Goal: Information Seeking & Learning: Learn about a topic

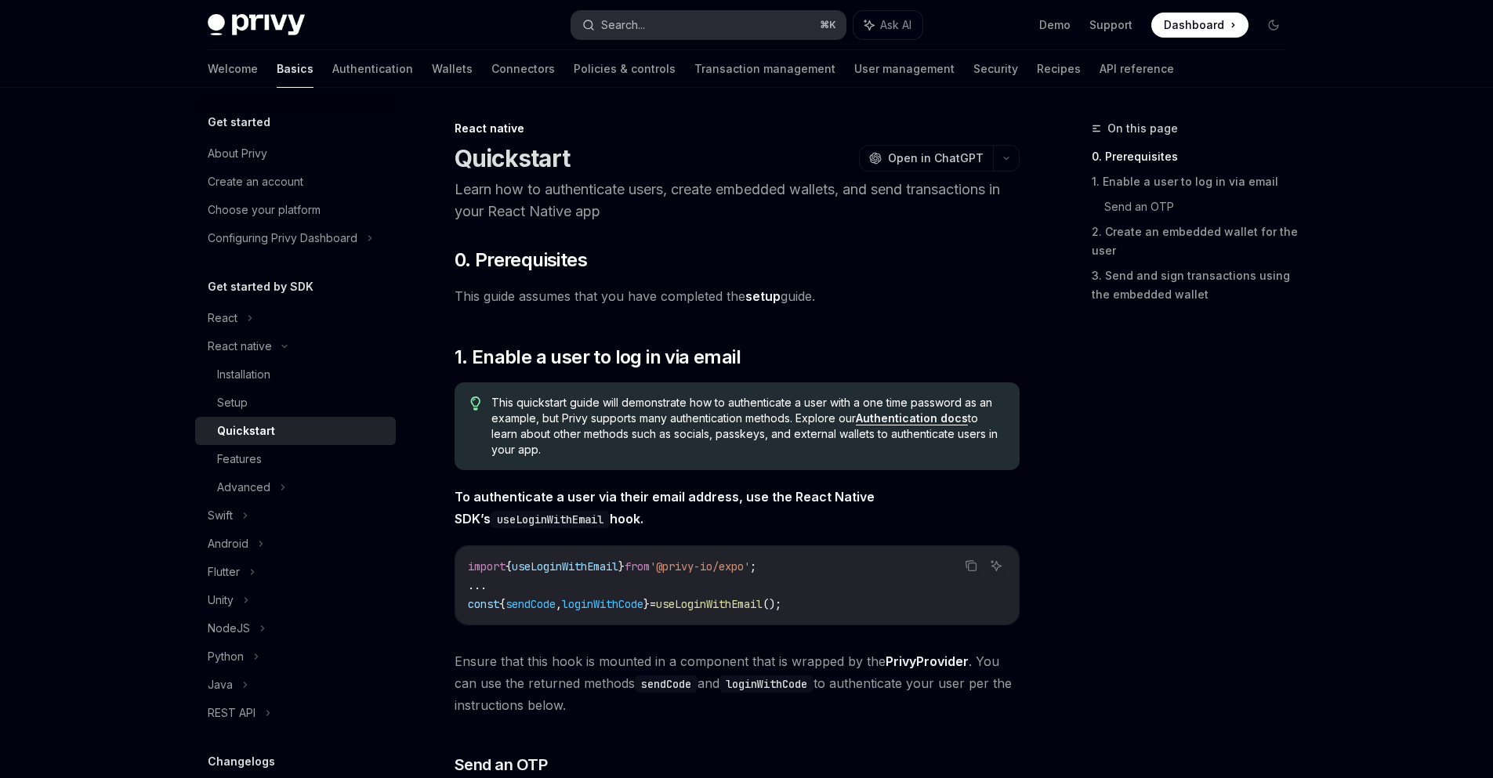
click at [687, 28] on button "Search... ⌘ K" at bounding box center [708, 25] width 274 height 28
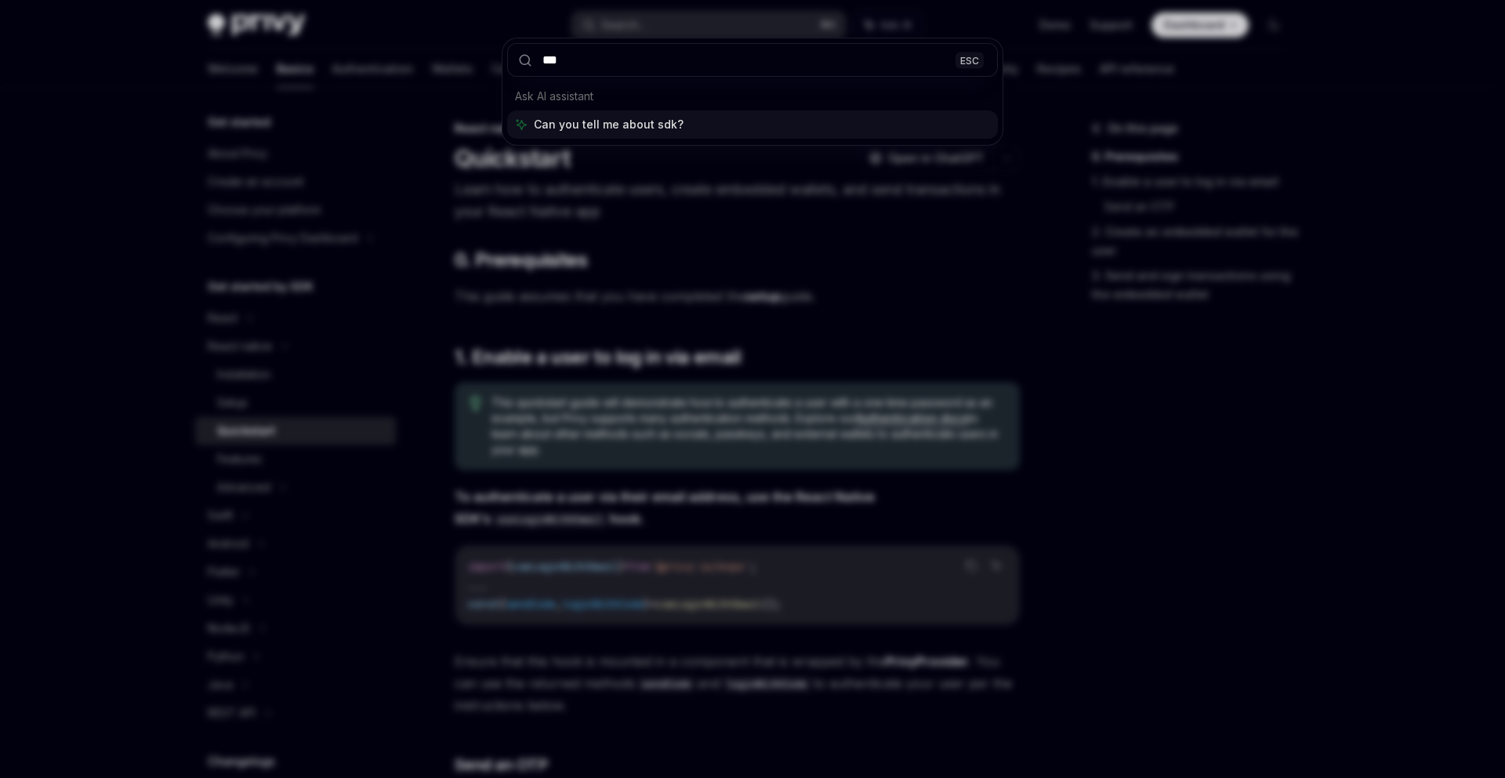
type input "***"
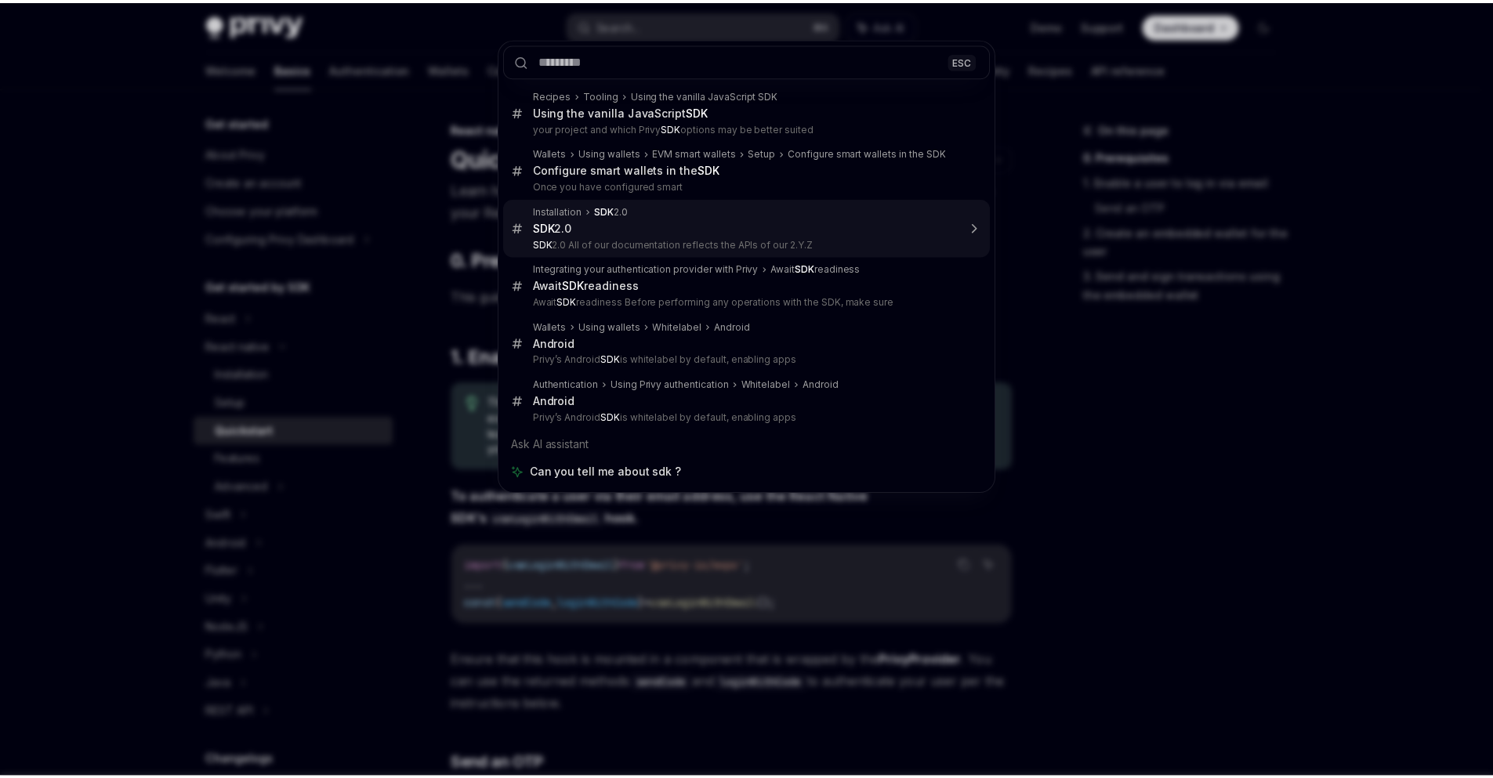
scroll to position [121, 0]
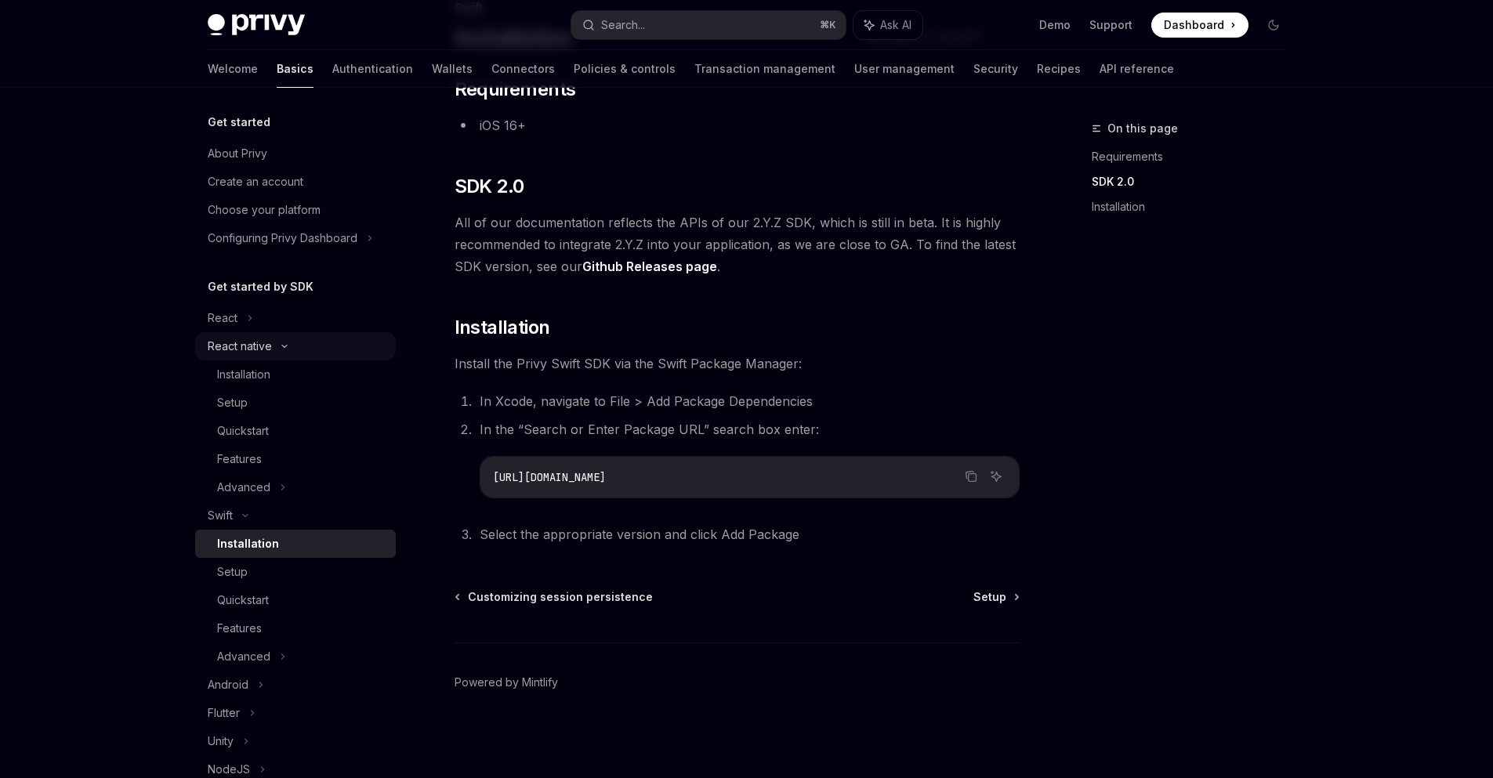
click at [247, 353] on div "React native" at bounding box center [240, 346] width 64 height 19
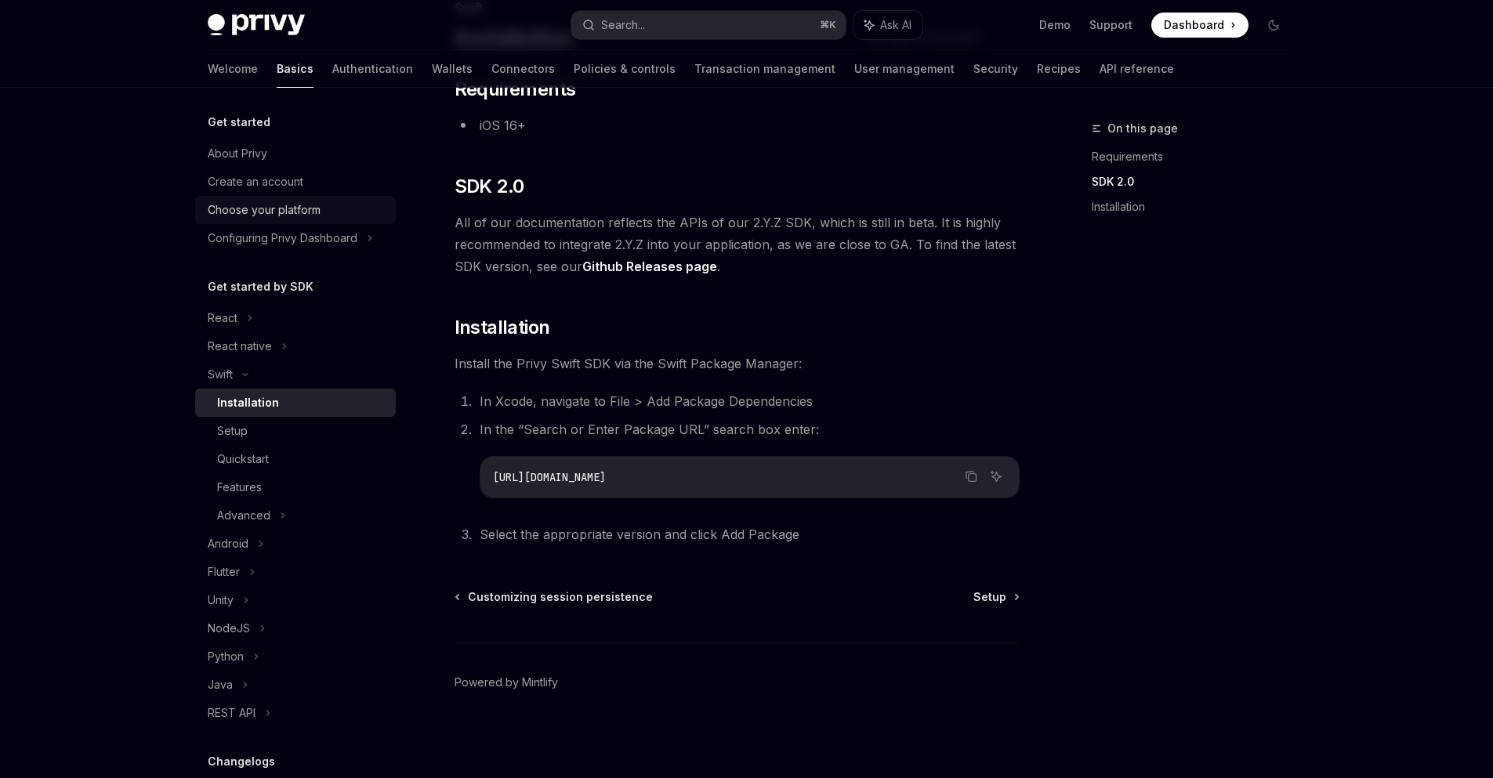
click at [257, 207] on div "Choose your platform" at bounding box center [264, 210] width 113 height 19
type textarea "*"
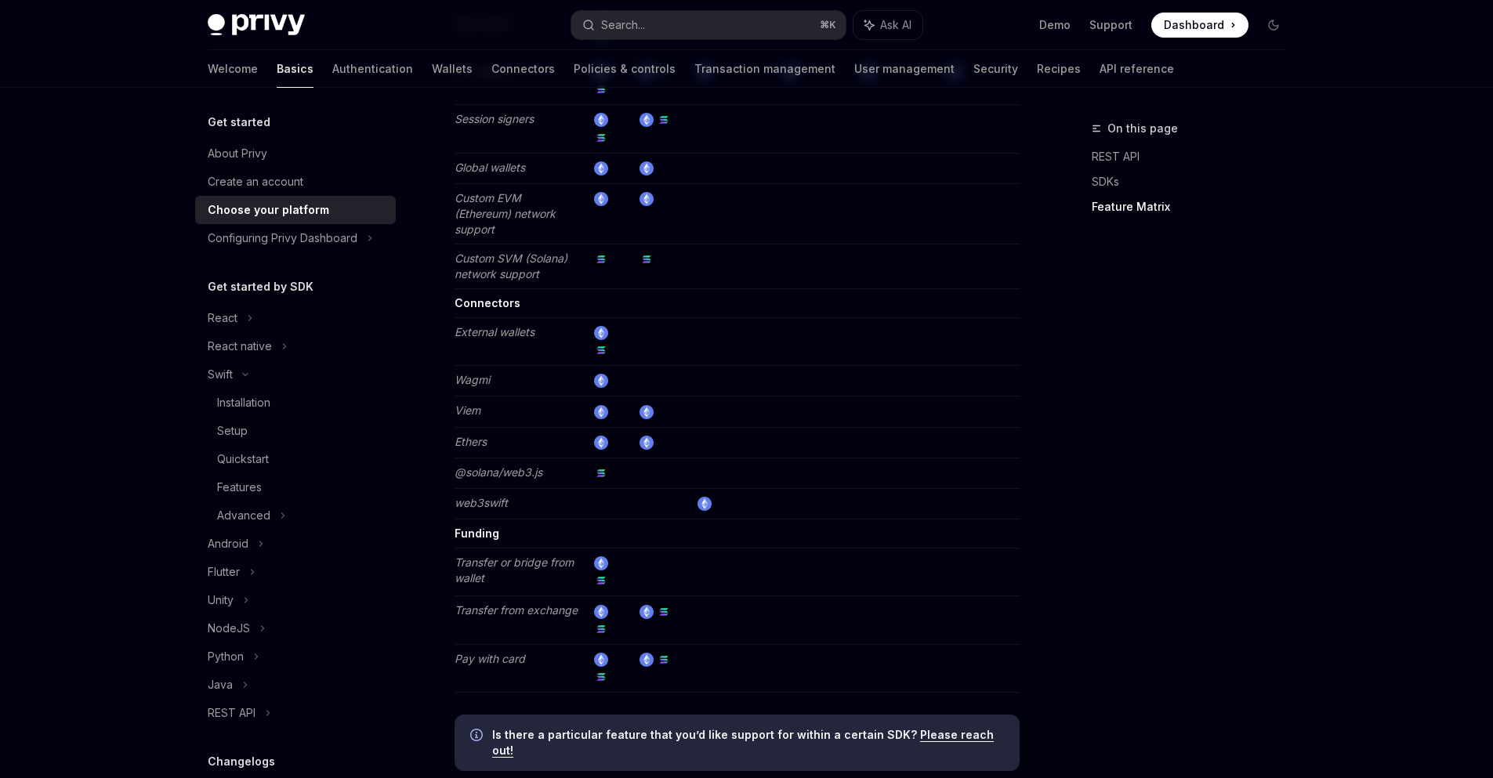
scroll to position [2664, 0]
